Goal: Information Seeking & Learning: Learn about a topic

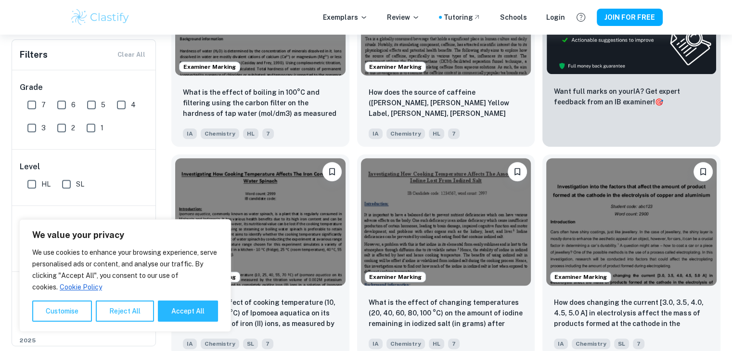
scroll to position [397, 0]
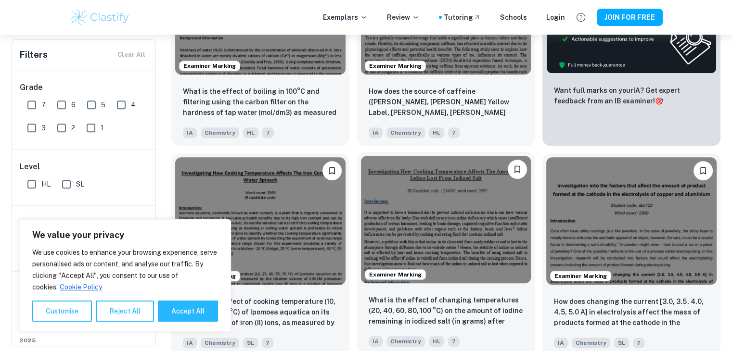
click at [466, 273] on img at bounding box center [446, 220] width 170 height 128
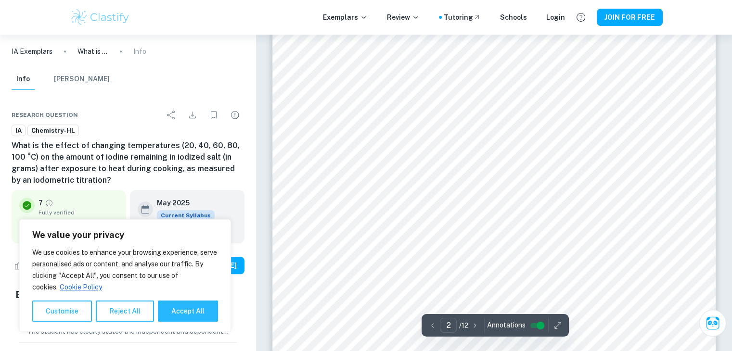
scroll to position [701, 0]
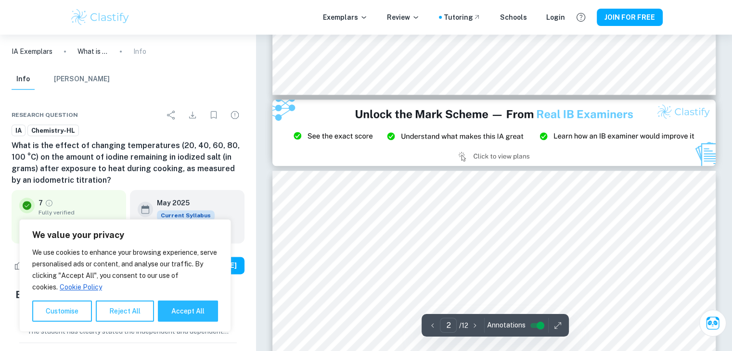
type input "3"
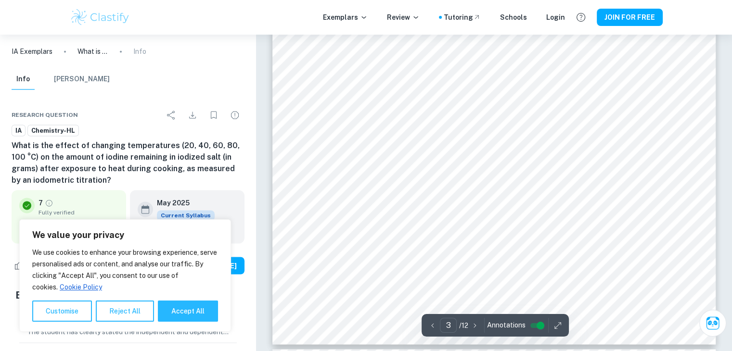
scroll to position [1574, 0]
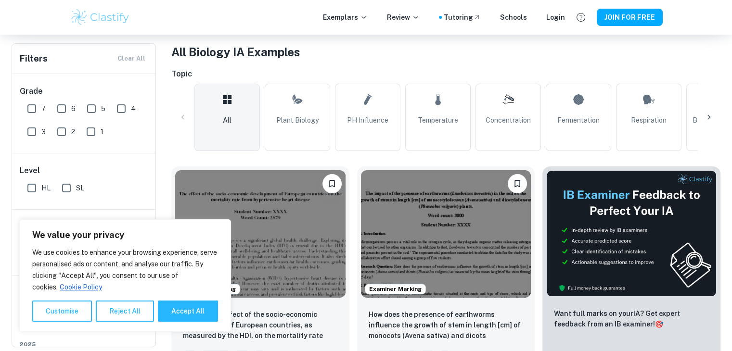
scroll to position [186, 0]
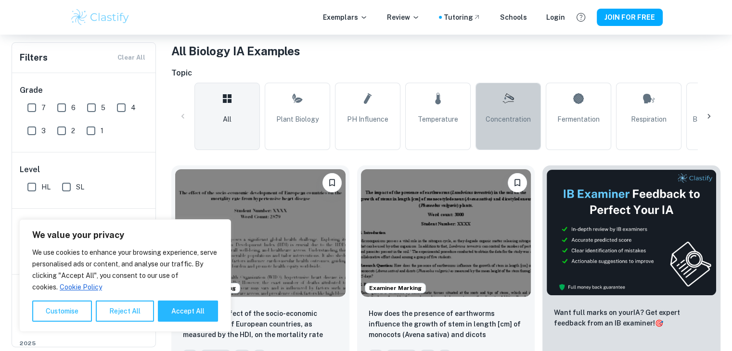
click at [512, 125] on link "Concentration" at bounding box center [507, 116] width 65 height 67
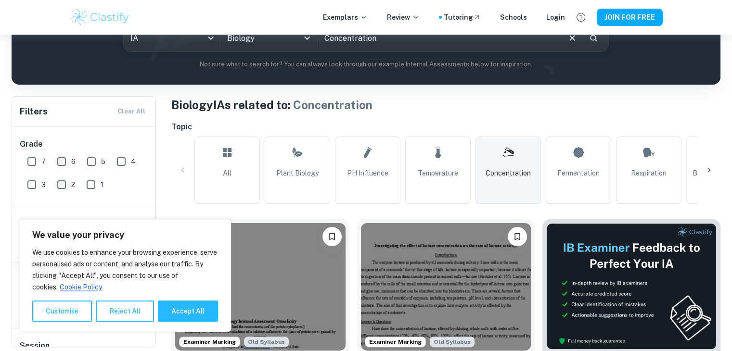
scroll to position [132, 0]
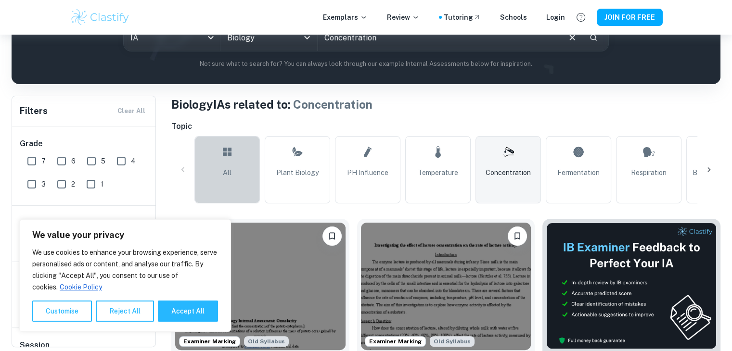
click at [248, 200] on link "All" at bounding box center [226, 169] width 65 height 67
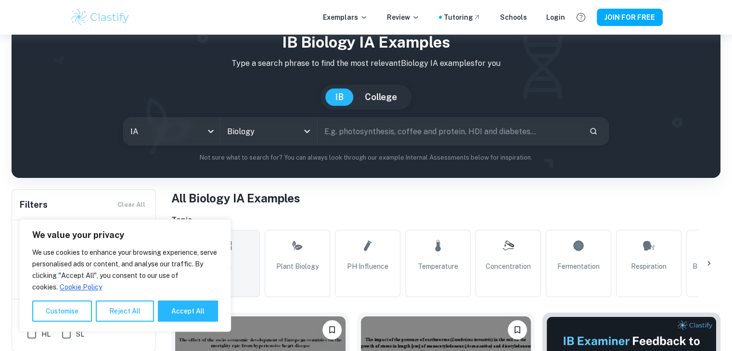
scroll to position [36, 0]
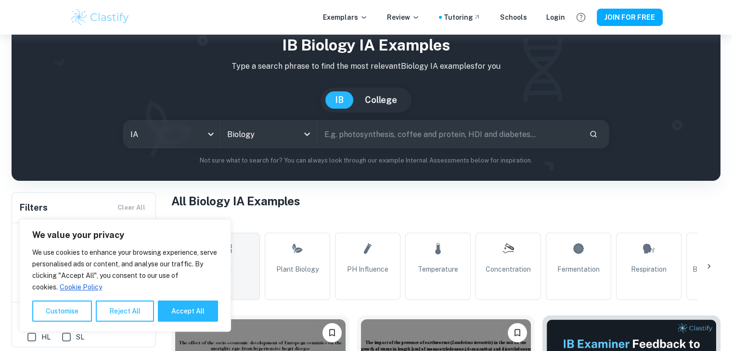
click at [346, 135] on input "text" at bounding box center [450, 134] width 264 height 27
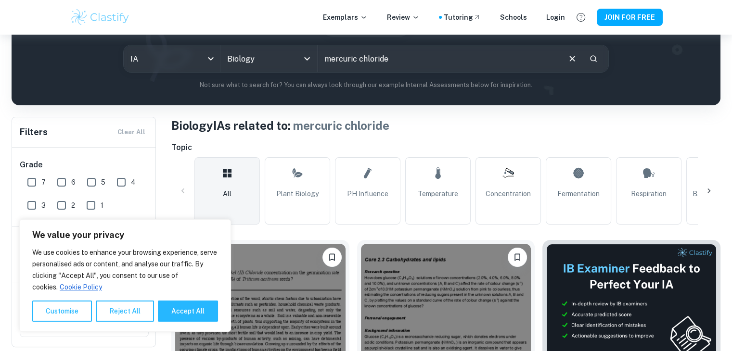
scroll to position [80, 0]
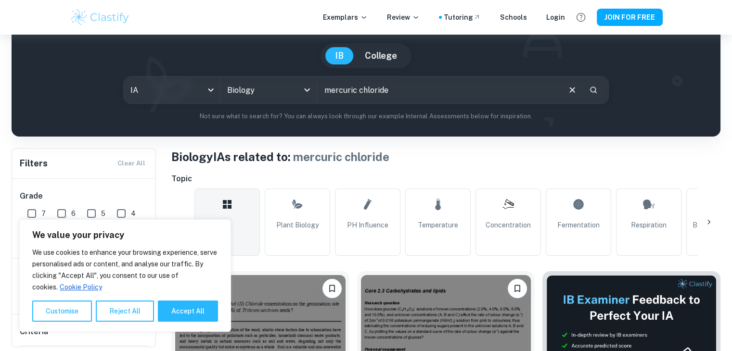
click at [405, 89] on input "mercuric chloride" at bounding box center [439, 90] width 242 height 27
type input "mercuric"
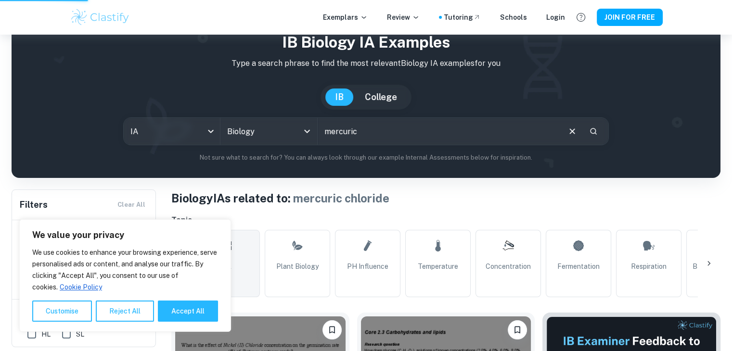
scroll to position [38, 0]
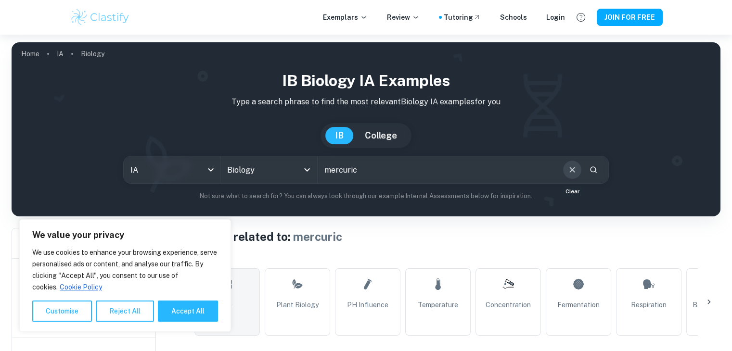
click at [569, 165] on icon "Clear" at bounding box center [572, 170] width 11 height 11
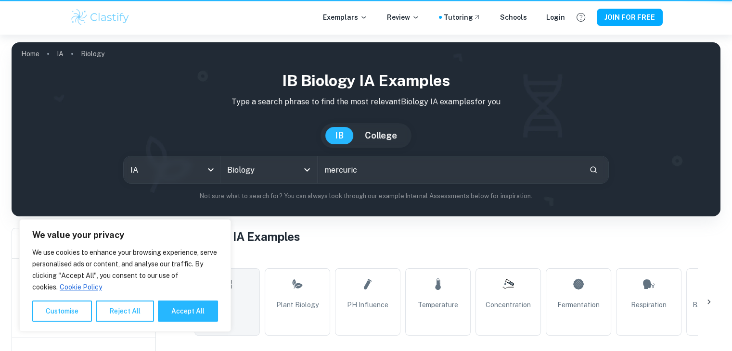
click at [569, 165] on input "mercuric" at bounding box center [450, 169] width 264 height 27
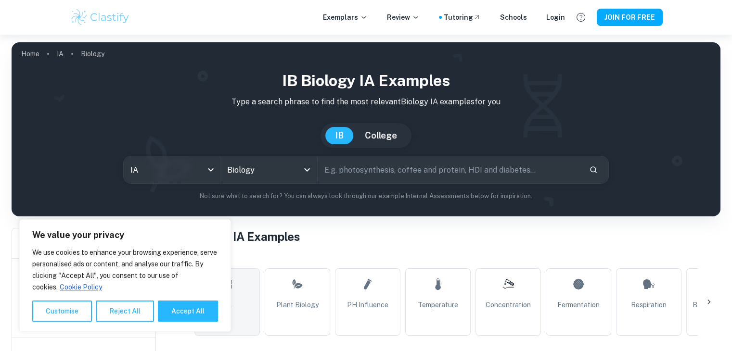
paste input "mercuric chloride on the activity of catalase enzyme"
drag, startPoint x: 448, startPoint y: 170, endPoint x: 245, endPoint y: 208, distance: 207.2
click at [245, 208] on div "IB Biology IA examples Type a search phrase to find the most relevant Biology I…" at bounding box center [366, 139] width 709 height 155
type input "catalase enzyme"
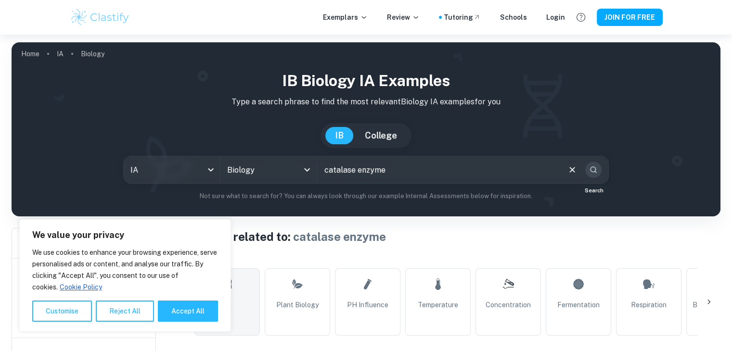
click at [595, 175] on button "Search" at bounding box center [593, 170] width 16 height 16
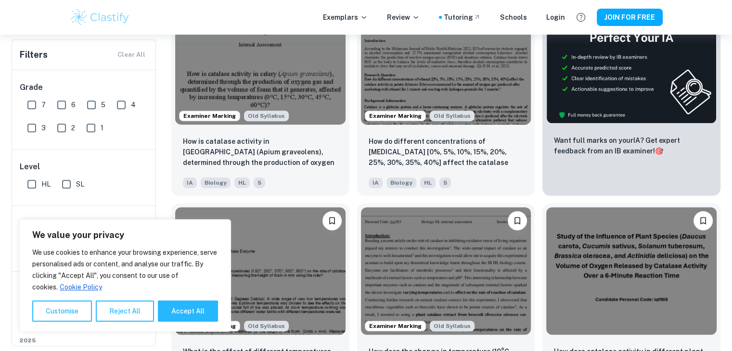
scroll to position [358, 0]
click at [488, 81] on img at bounding box center [446, 60] width 170 height 128
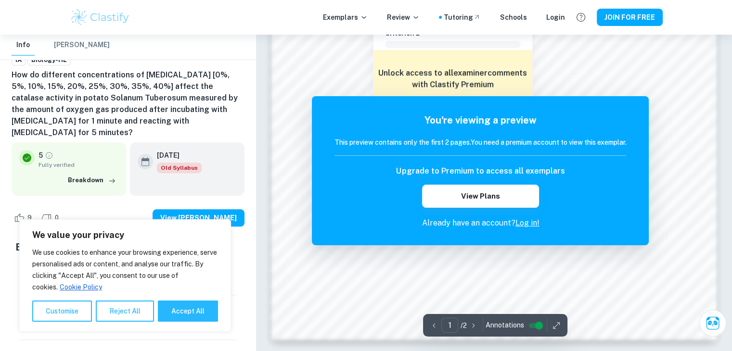
scroll to position [858, 0]
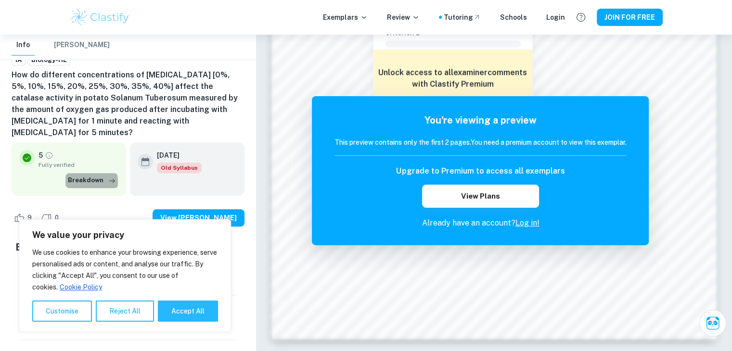
click at [85, 173] on button "Breakdown" at bounding box center [91, 180] width 53 height 14
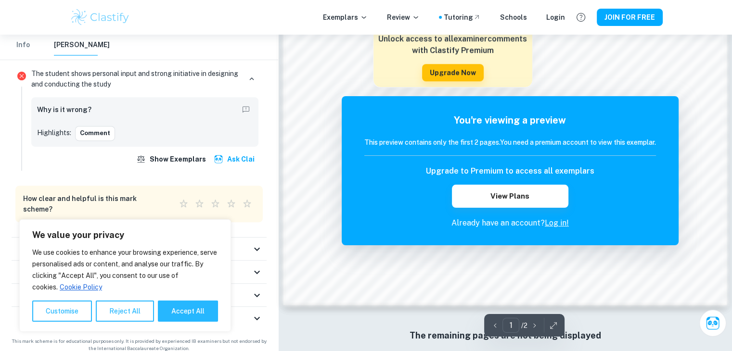
scroll to position [911, 0]
